Goal: Navigation & Orientation: Find specific page/section

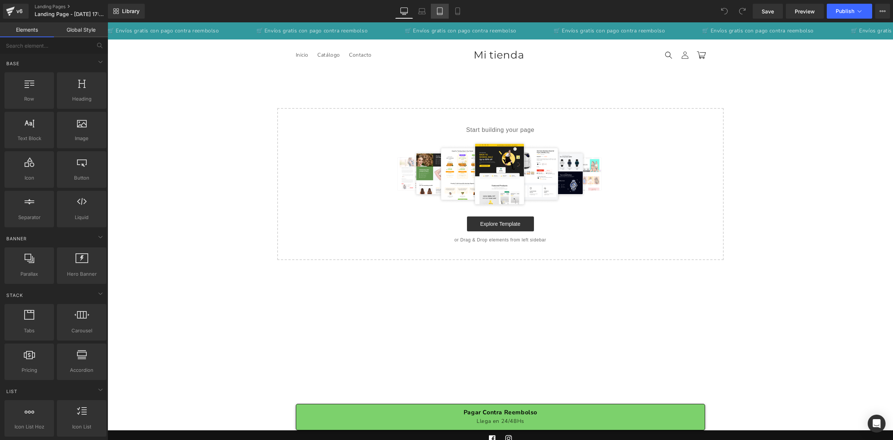
click at [435, 12] on link "Tablet" at bounding box center [440, 11] width 18 height 15
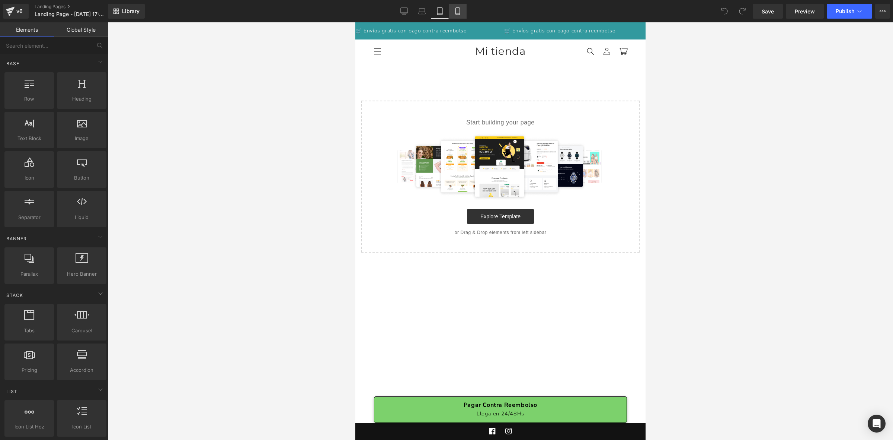
click at [451, 10] on link "Mobile" at bounding box center [458, 11] width 18 height 15
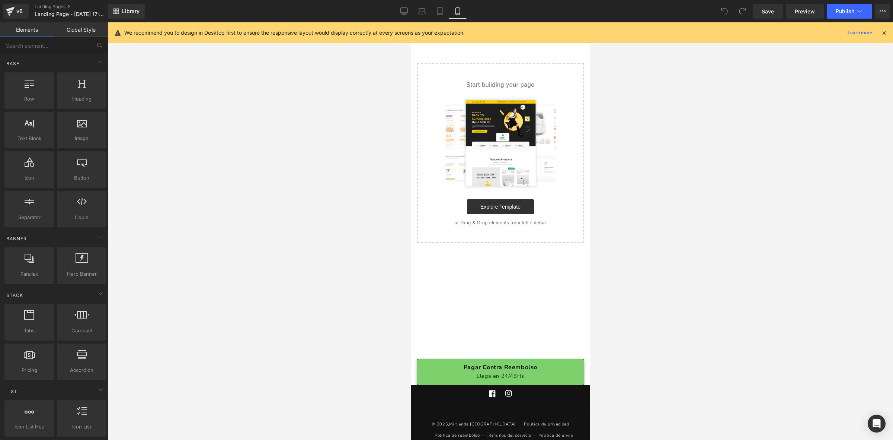
scroll to position [37, 0]
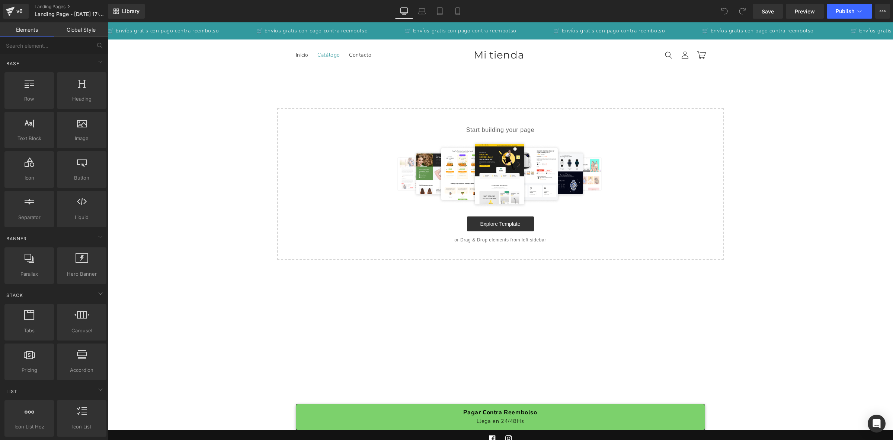
click at [334, 58] on span "Catálogo" at bounding box center [328, 55] width 23 height 7
